Goal: Transaction & Acquisition: Purchase product/service

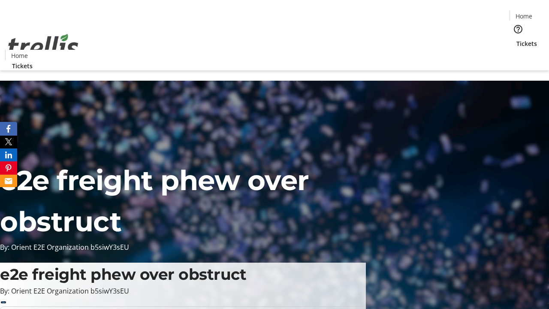
click at [517, 39] on span "Tickets" at bounding box center [527, 43] width 21 height 9
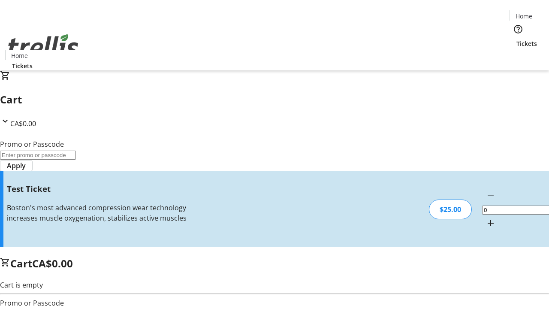
click at [486, 218] on mat-icon "Increment by one" at bounding box center [491, 223] width 10 height 10
type input "1"
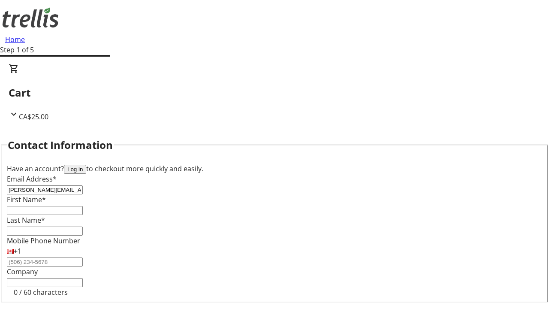
type input "[PERSON_NAME][EMAIL_ADDRESS][DOMAIN_NAME]"
type input "[PERSON_NAME]"
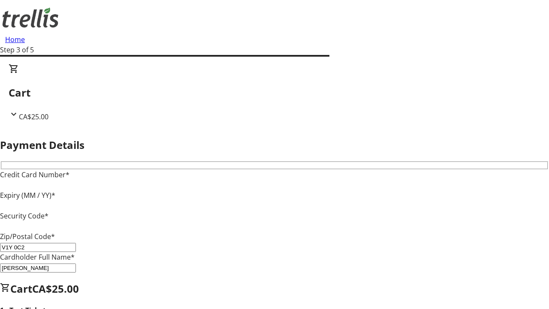
type input "V1Y 0C2"
